Goal: Task Accomplishment & Management: Use online tool/utility

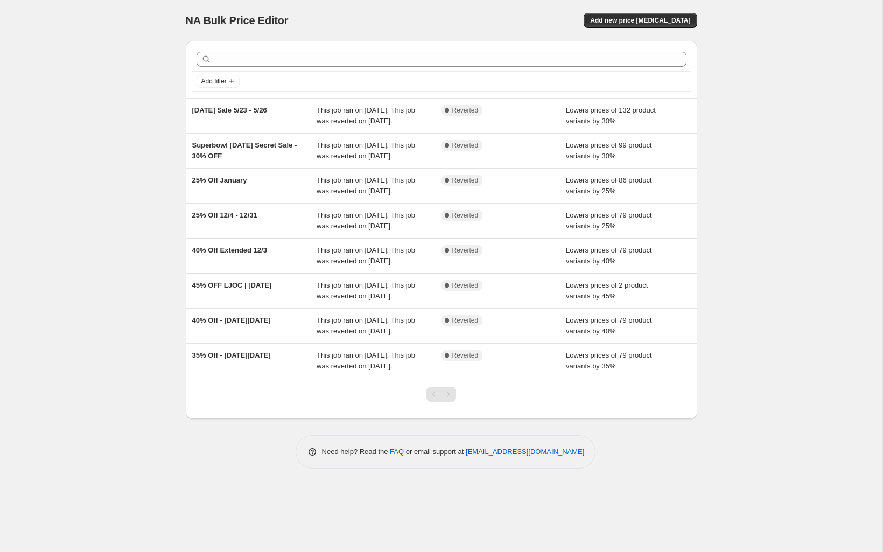
click at [634, 36] on div "NA Bulk Price Editor. This page is ready NA Bulk Price Editor Add new price [ME…" at bounding box center [442, 20] width 512 height 41
click at [640, 26] on button "Add new price [MEDICAL_DATA]" at bounding box center [640, 20] width 113 height 15
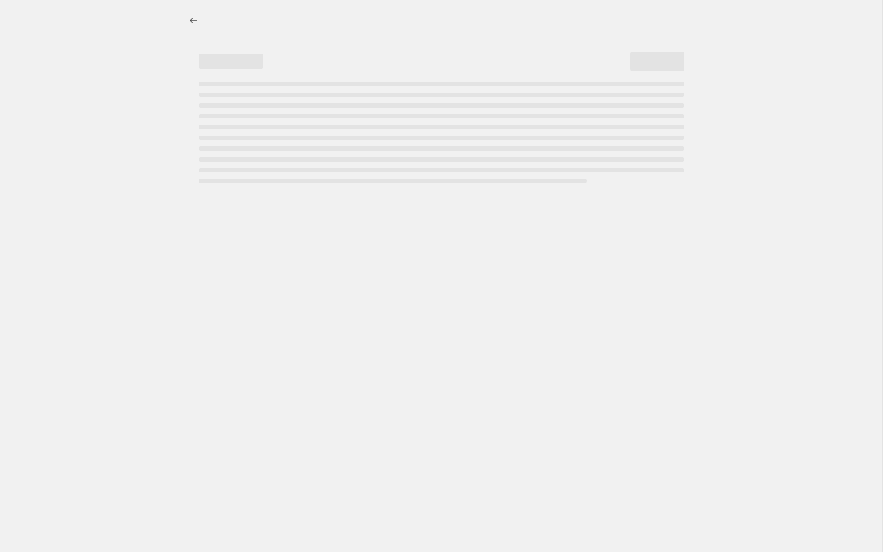
select select "percentage"
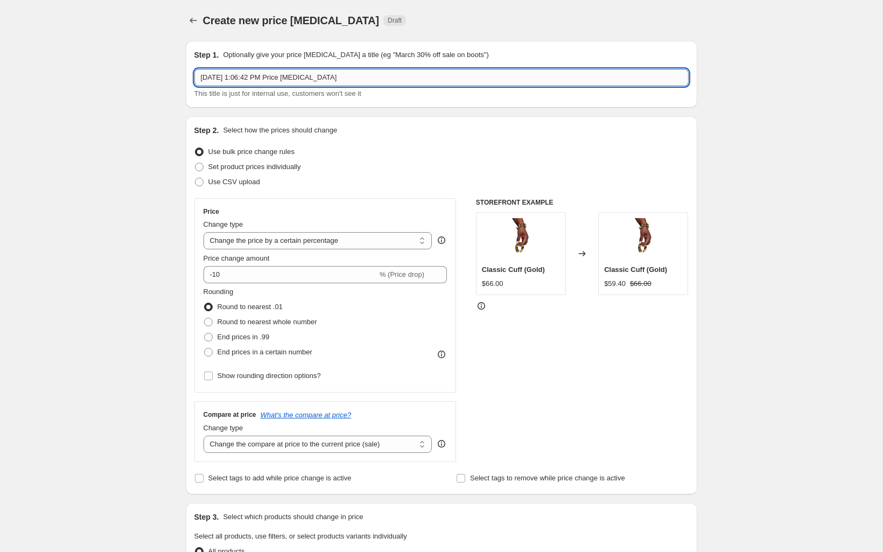
click at [305, 83] on input "[DATE] 1:06:42 PM Price [MEDICAL_DATA]" at bounding box center [441, 77] width 494 height 17
type input "T"
type input "$20/25 [DATE]"
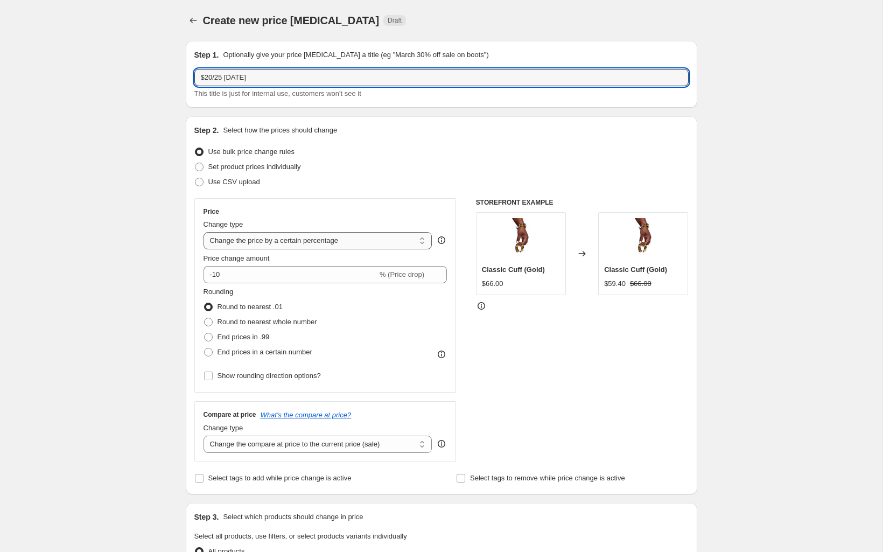
click at [400, 235] on select "Change the price to a certain amount Change the price by a certain amount Chang…" at bounding box center [318, 240] width 229 height 17
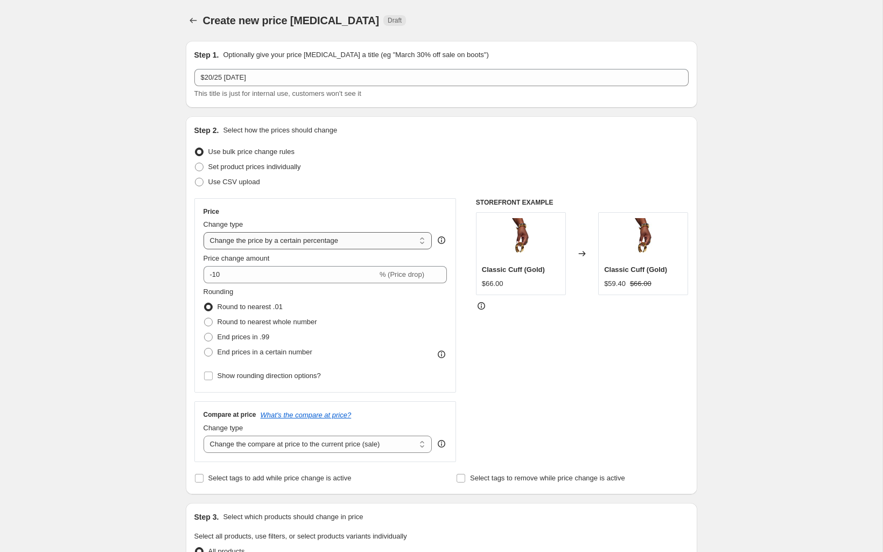
select select "to"
click at [204, 232] on select "Change the price to a certain amount Change the price by a certain amount Chang…" at bounding box center [318, 240] width 229 height 17
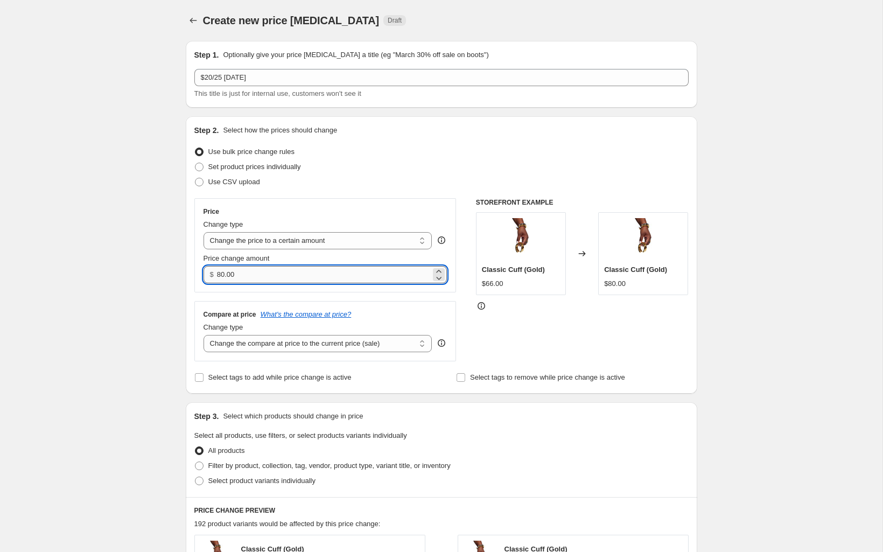
click at [233, 269] on input "80.00" at bounding box center [324, 274] width 214 height 17
click at [233, 276] on input "80.00" at bounding box center [324, 274] width 214 height 17
type input "20.00"
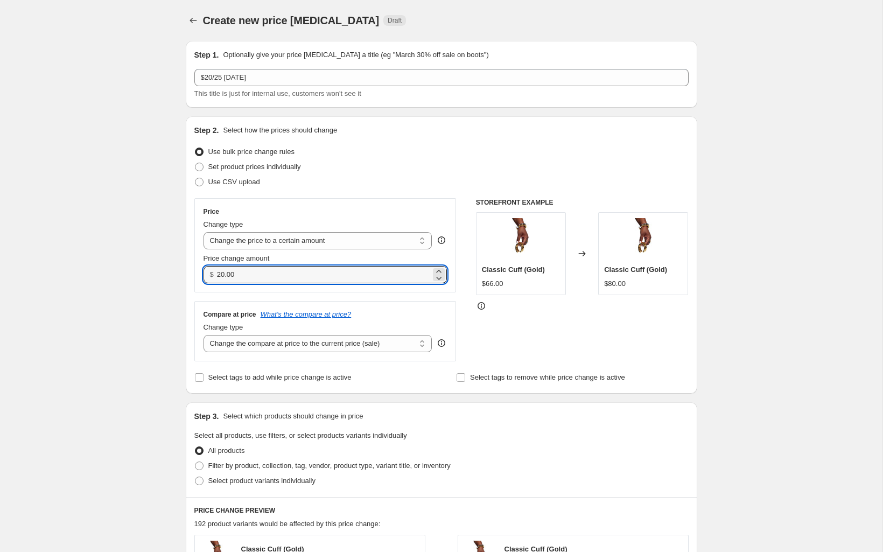
click at [402, 364] on div "Step 2. Select how the prices should change Use bulk price change rules Set pro…" at bounding box center [441, 255] width 494 height 260
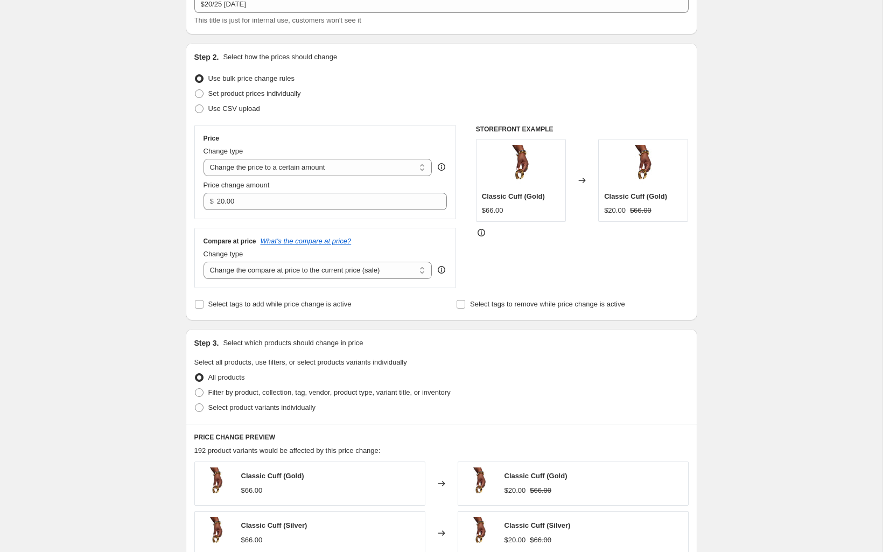
scroll to position [74, 0]
click at [198, 303] on input "Select tags to add while price change is active" at bounding box center [199, 303] width 9 height 9
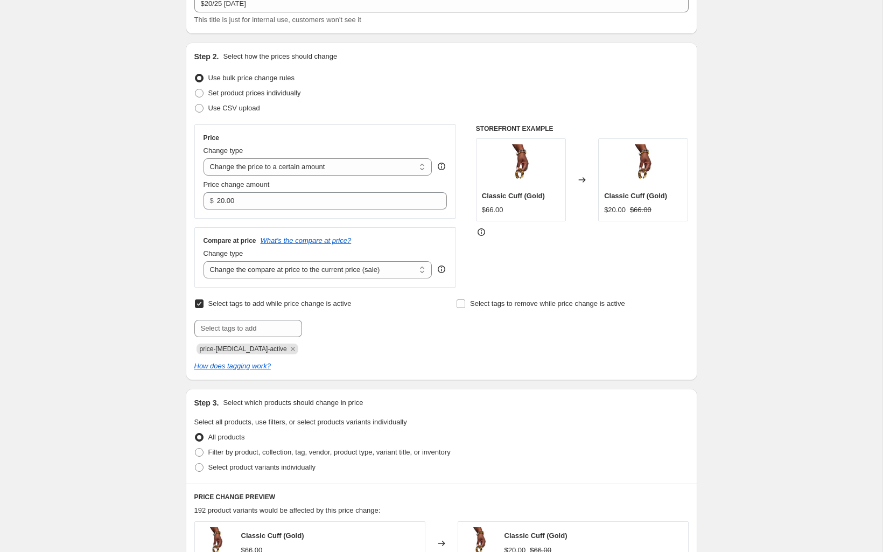
click at [198, 303] on input "Select tags to add while price change is active" at bounding box center [199, 303] width 9 height 9
checkbox input "false"
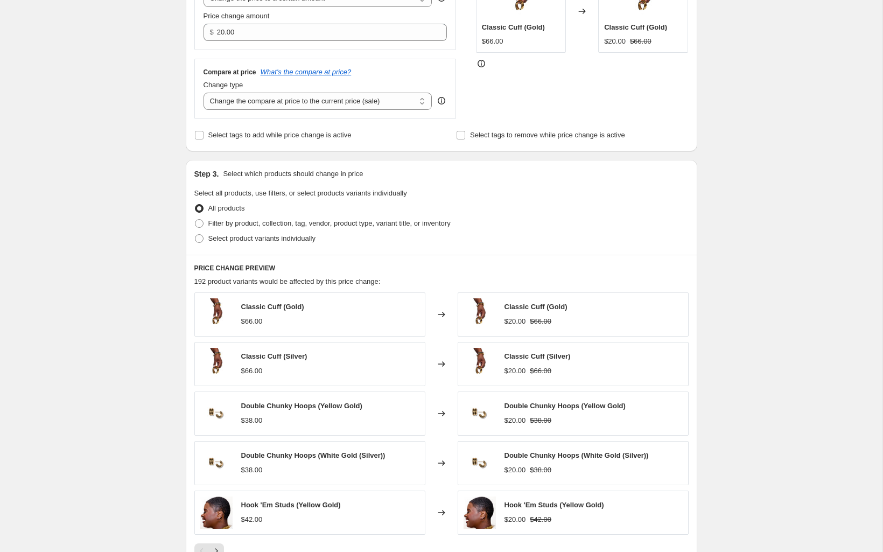
scroll to position [247, 0]
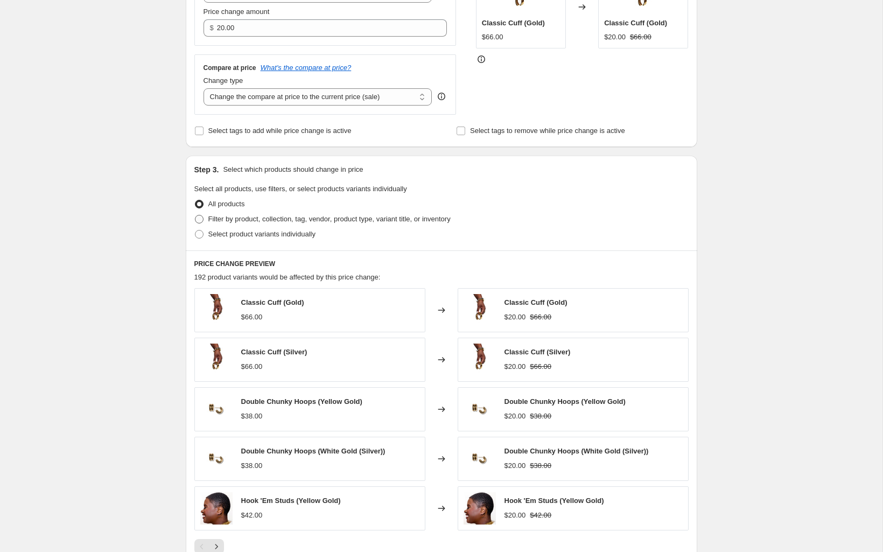
click at [221, 217] on span "Filter by product, collection, tag, vendor, product type, variant title, or inv…" at bounding box center [329, 219] width 242 height 8
click at [196, 215] on input "Filter by product, collection, tag, vendor, product type, variant title, or inv…" at bounding box center [195, 215] width 1 height 1
radio input "true"
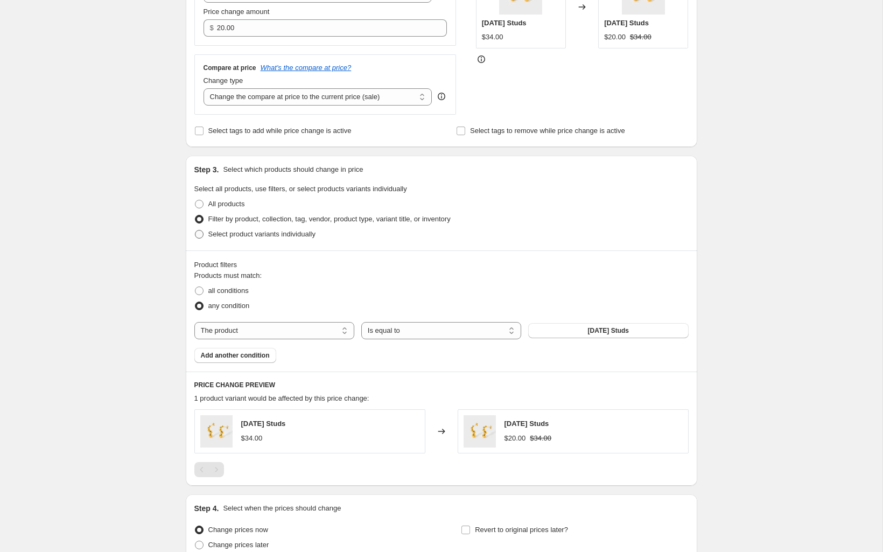
click at [208, 231] on span "Select product variants individually" at bounding box center [261, 234] width 107 height 8
click at [196, 231] on input "Select product variants individually" at bounding box center [195, 230] width 1 height 1
radio input "true"
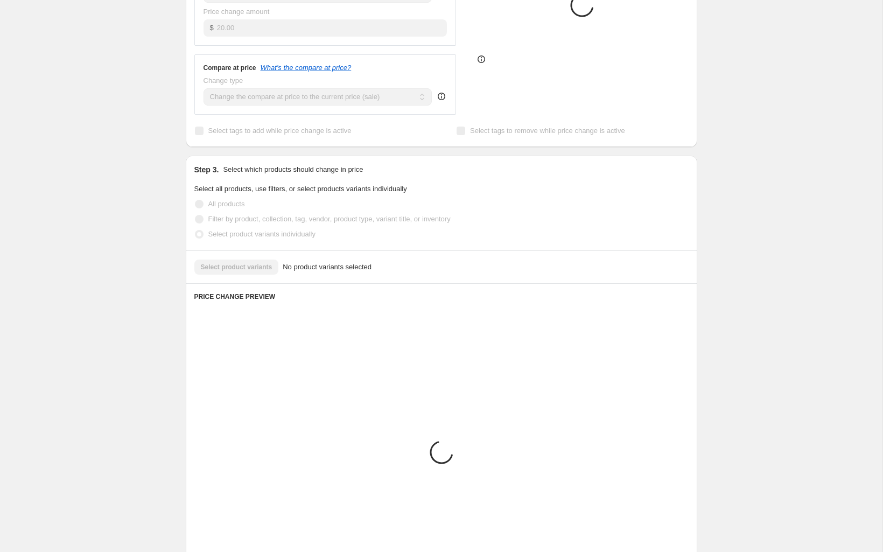
scroll to position [185, 0]
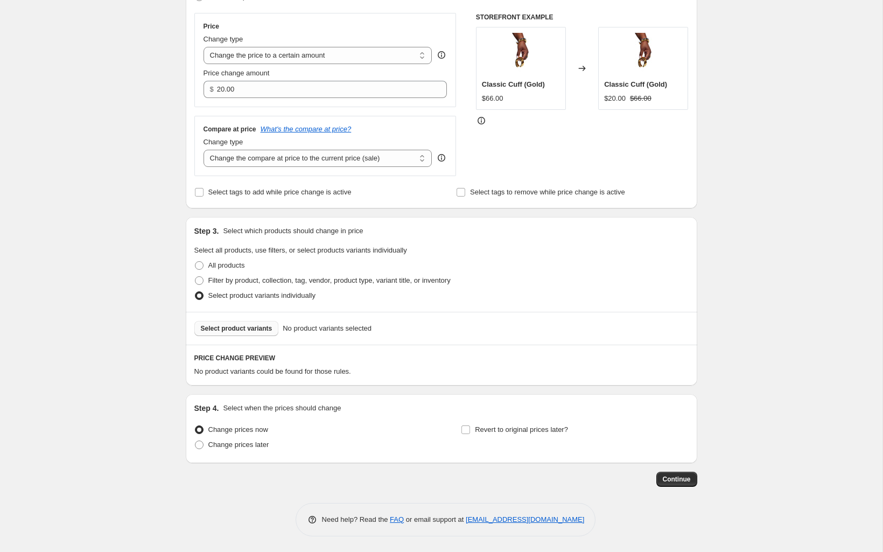
click at [259, 326] on span "Select product variants" at bounding box center [237, 328] width 72 height 9
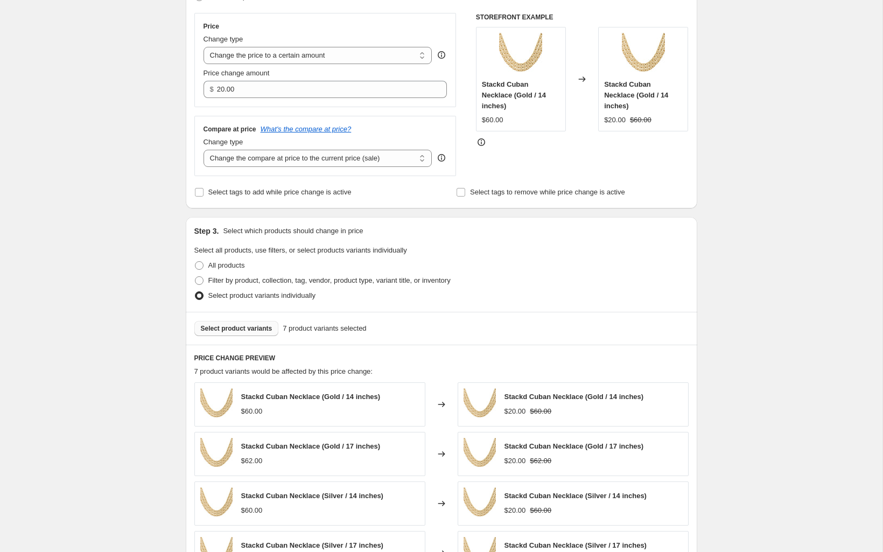
click at [238, 331] on span "Select product variants" at bounding box center [237, 328] width 72 height 9
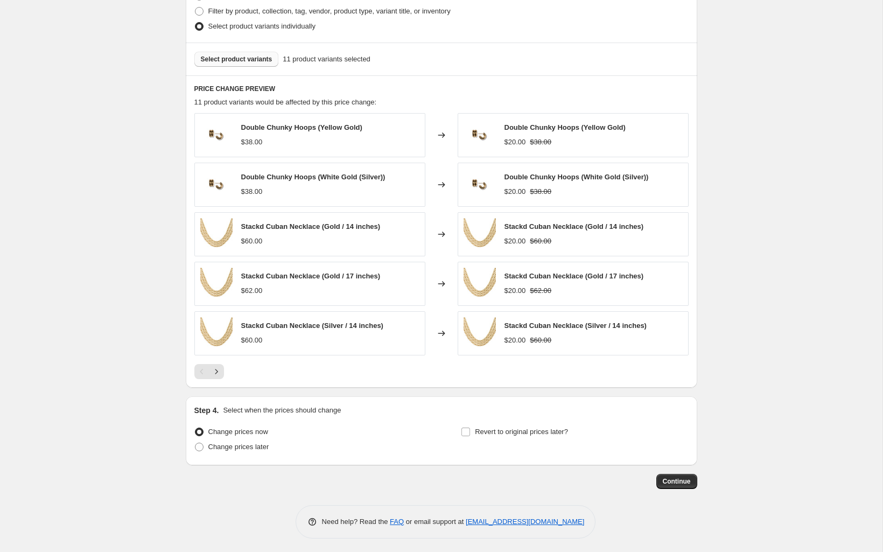
scroll to position [457, 0]
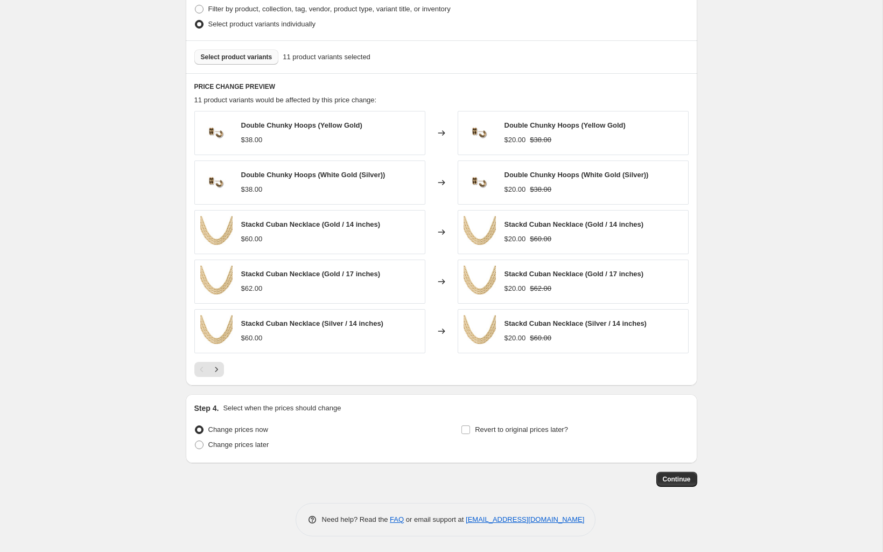
click at [259, 65] on div "Select product variants 11 product variants selected" at bounding box center [442, 56] width 512 height 33
click at [261, 59] on span "Select product variants" at bounding box center [237, 57] width 72 height 9
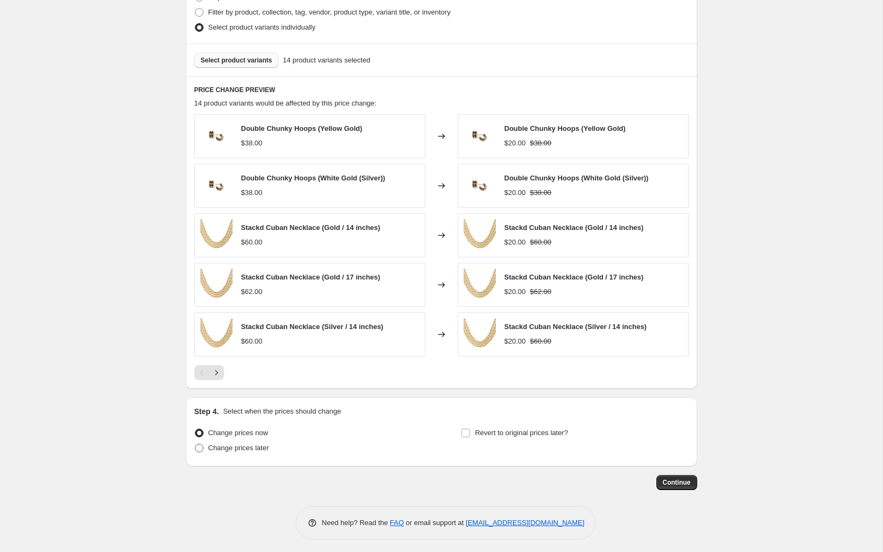
click at [269, 445] on span "Change prices later" at bounding box center [238, 448] width 61 height 8
click at [196, 444] on input "Change prices later" at bounding box center [195, 444] width 1 height 1
radio input "true"
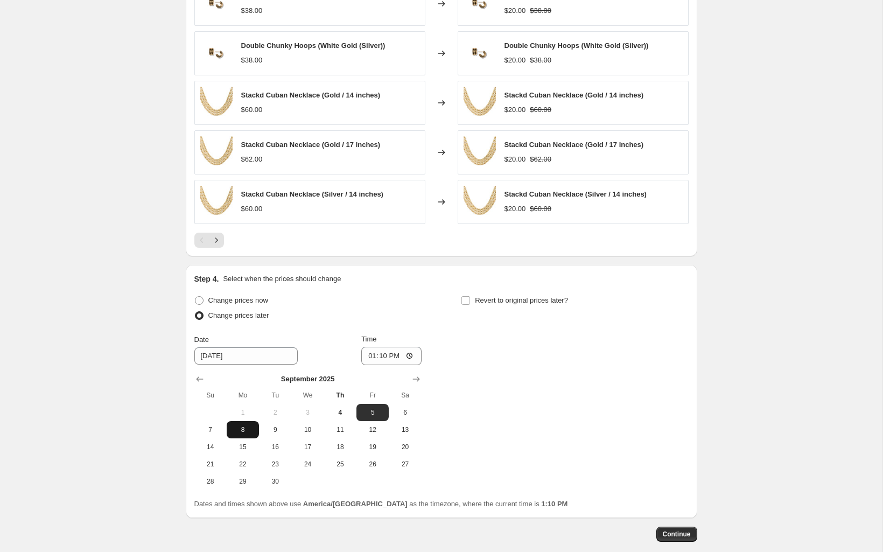
scroll to position [587, 0]
click at [266, 429] on span "9" at bounding box center [275, 428] width 24 height 9
type input "[DATE]"
click at [388, 344] on div "Time 13:10" at bounding box center [391, 348] width 60 height 31
click at [385, 352] on input "13:10" at bounding box center [391, 355] width 60 height 18
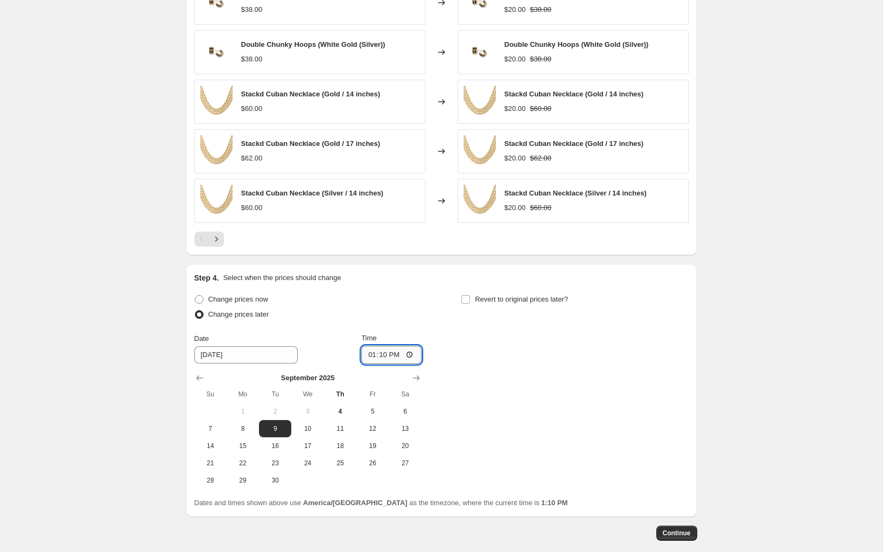
click at [406, 350] on input "13:10" at bounding box center [391, 355] width 60 height 18
type input "00:00"
click at [538, 373] on div "Change prices now Change prices later Date [DATE] Time 00:00 [DATE] Su Mo Tu We…" at bounding box center [441, 390] width 494 height 197
click at [467, 300] on input "Revert to original prices later?" at bounding box center [466, 299] width 9 height 9
checkbox input "true"
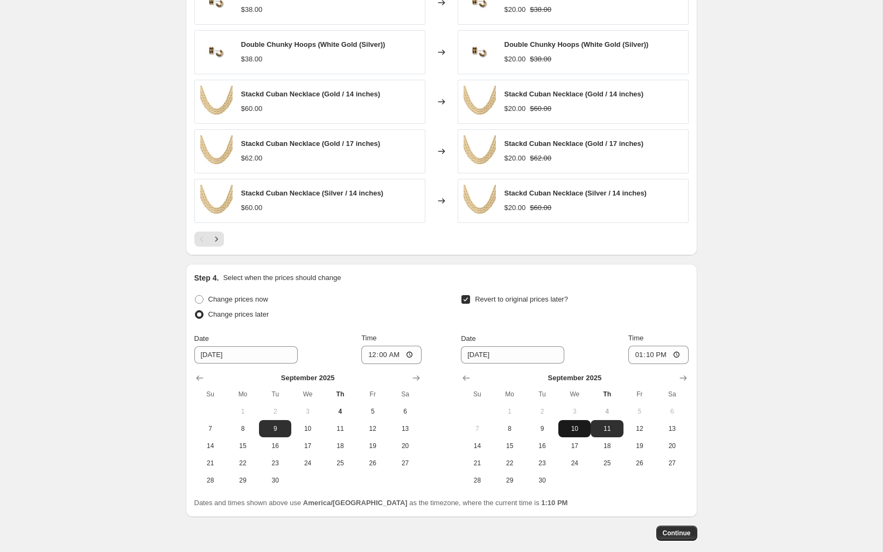
click at [569, 432] on span "10" at bounding box center [575, 428] width 24 height 9
type input "[DATE]"
click at [664, 348] on input "13:10" at bounding box center [659, 355] width 60 height 18
click at [683, 355] on input "13:10" at bounding box center [659, 355] width 60 height 18
click at [676, 355] on input "13:10" at bounding box center [659, 355] width 60 height 18
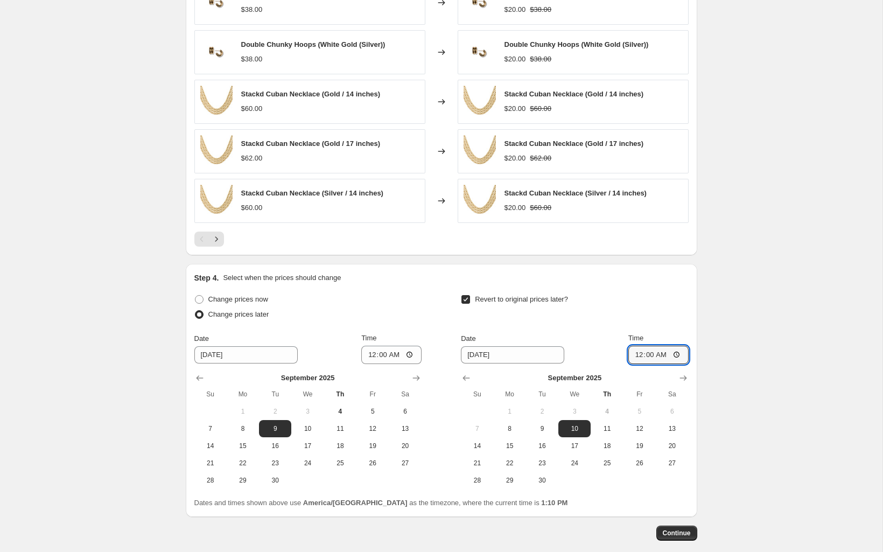
type input "00:00"
click at [709, 347] on div "Create new price [MEDICAL_DATA]. This page is ready Create new price [MEDICAL_D…" at bounding box center [442, 10] width 538 height 1194
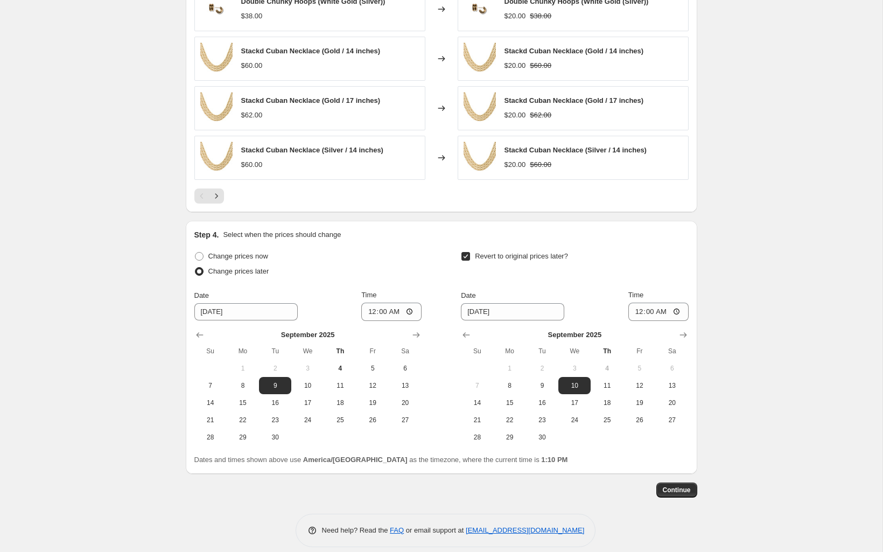
scroll to position [641, 0]
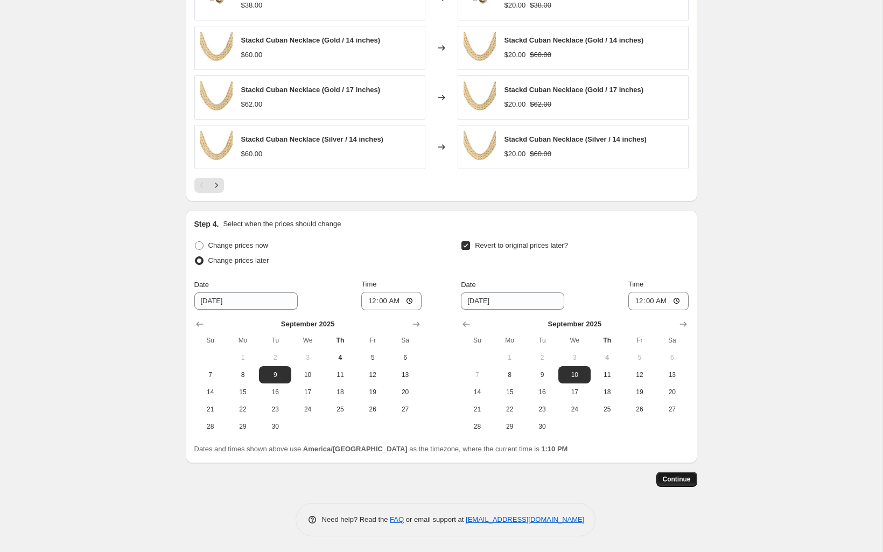
click at [683, 473] on button "Continue" at bounding box center [677, 479] width 41 height 15
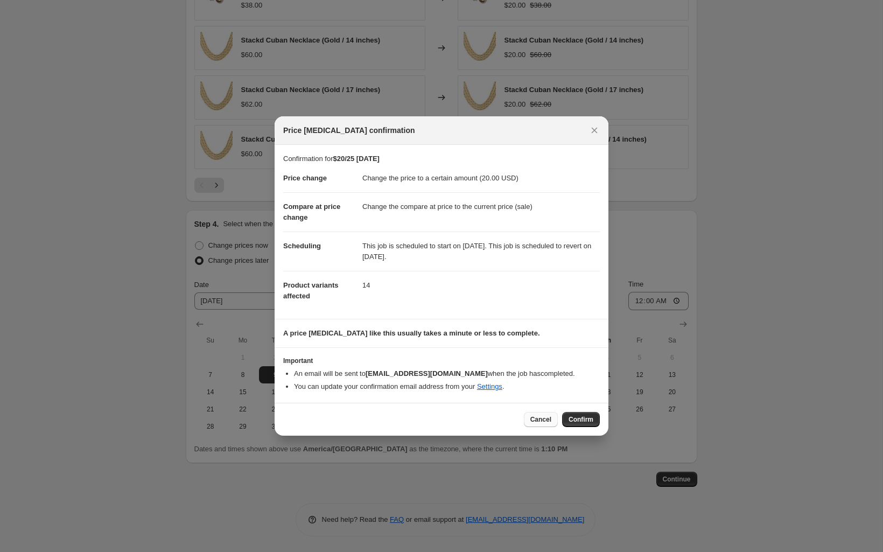
click at [545, 416] on span "Cancel" at bounding box center [541, 419] width 21 height 9
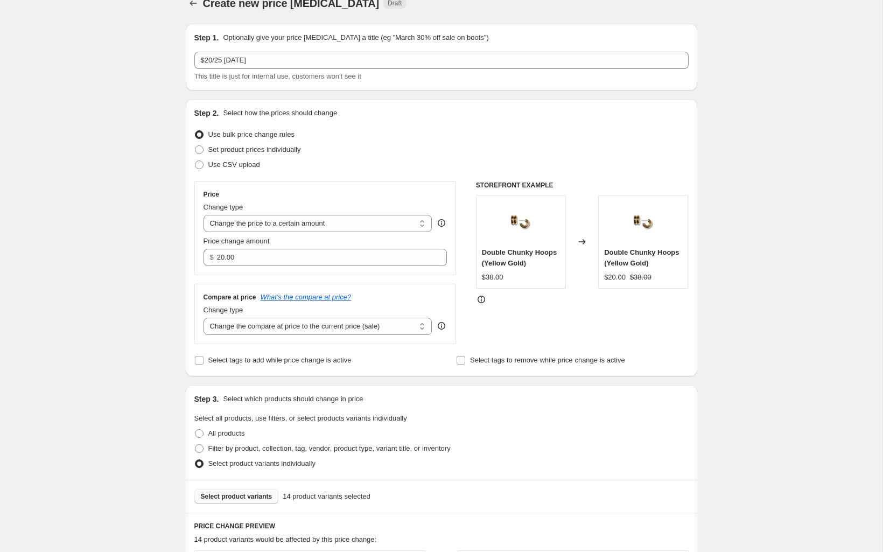
scroll to position [19, 0]
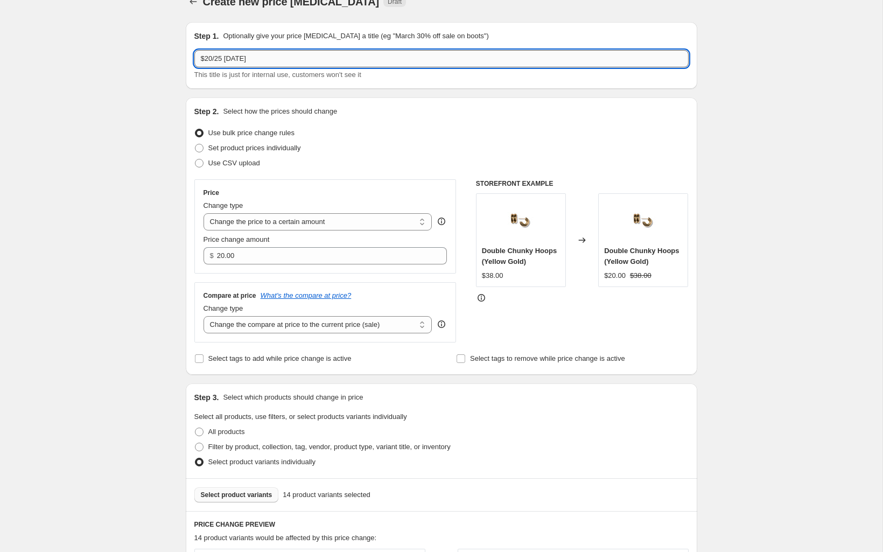
click at [221, 58] on input "$20/25 [DATE]" at bounding box center [441, 58] width 494 height 17
click at [224, 59] on input "$20/25 [DATE]" at bounding box center [441, 58] width 494 height 17
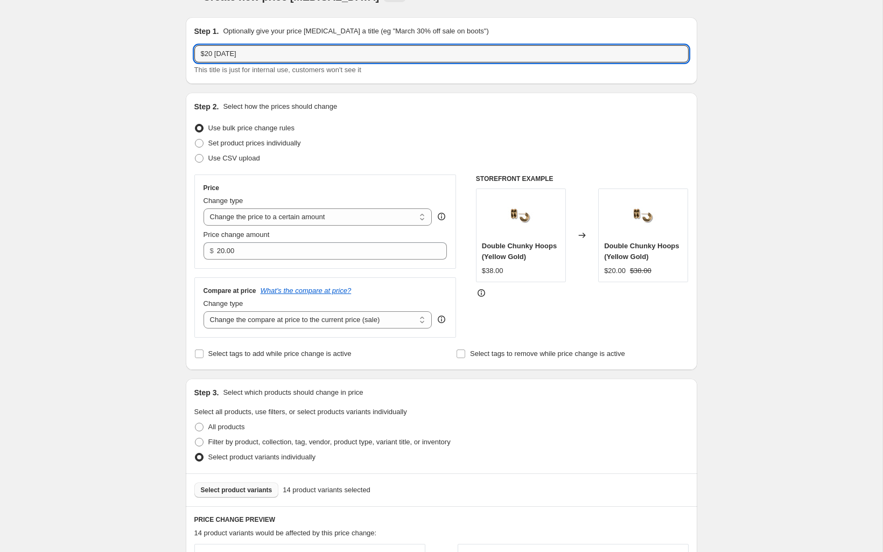
type input "$20 [DATE]"
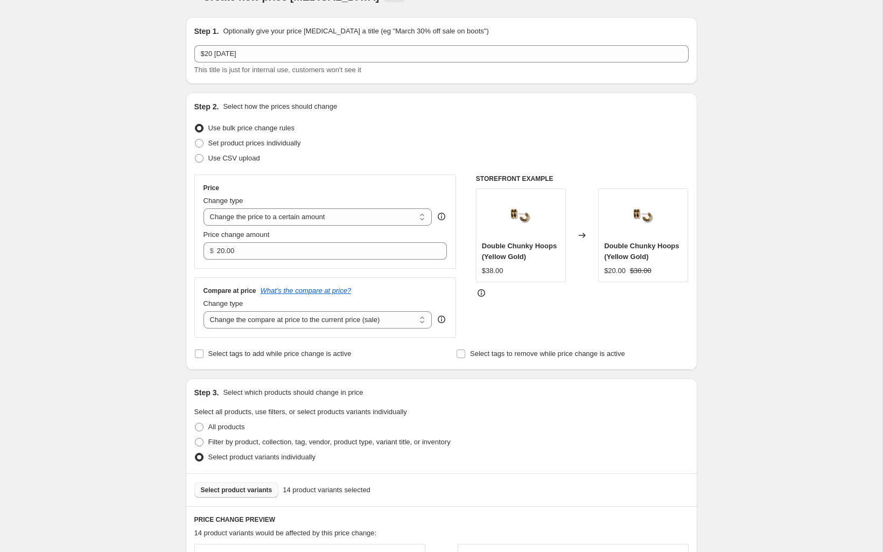
click at [645, 404] on div "Step 3. Select which products should change in price Select all products, use f…" at bounding box center [442, 426] width 512 height 95
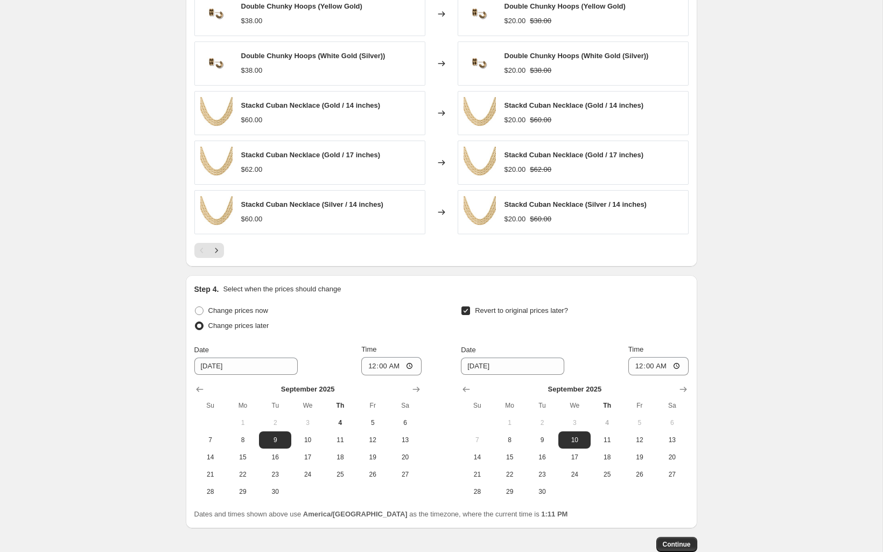
scroll to position [641, 0]
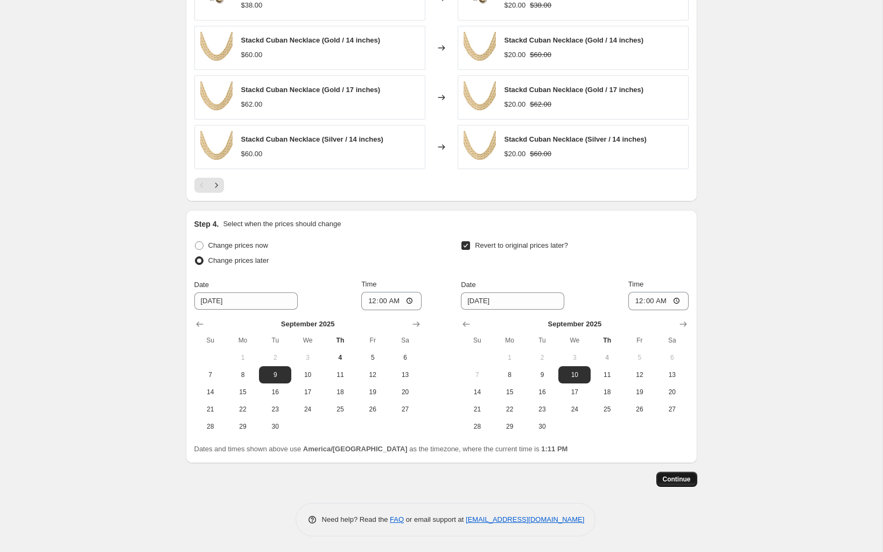
click at [681, 483] on span "Continue" at bounding box center [677, 479] width 28 height 9
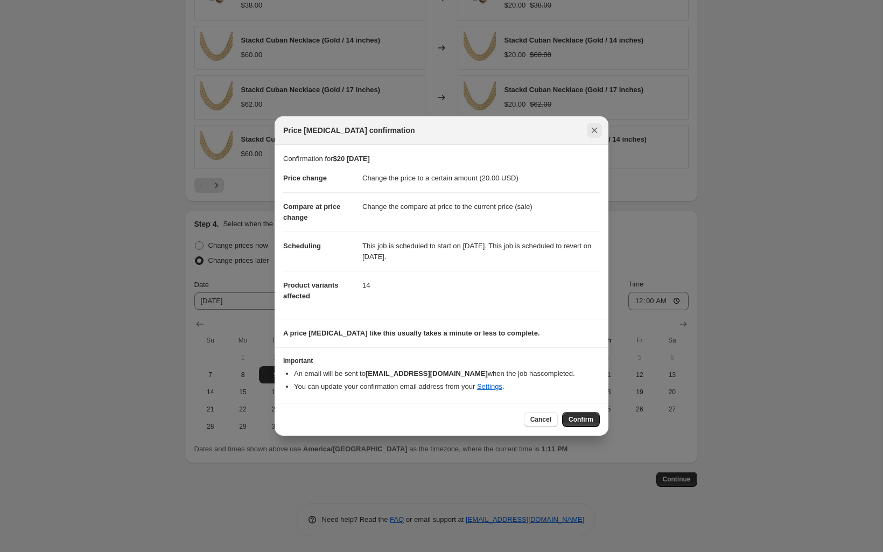
click at [587, 129] on button "Close" at bounding box center [594, 130] width 15 height 15
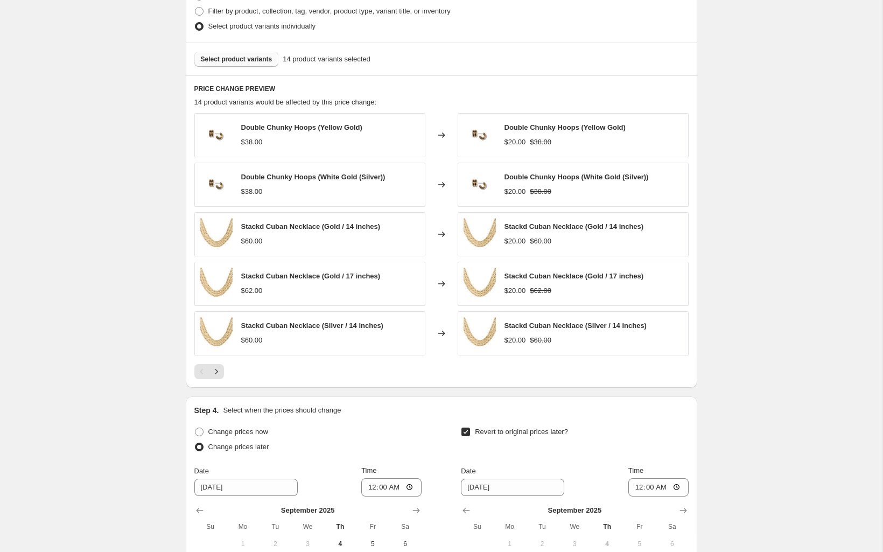
scroll to position [457, 0]
